Goal: Find specific page/section: Find specific page/section

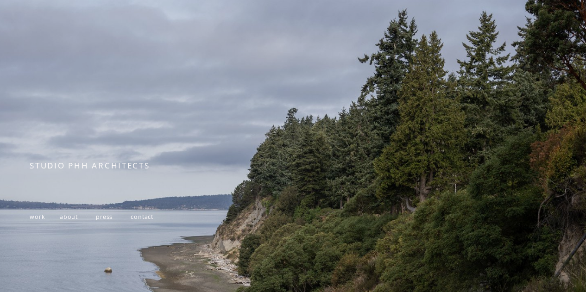
click at [68, 219] on span "about" at bounding box center [69, 217] width 18 height 8
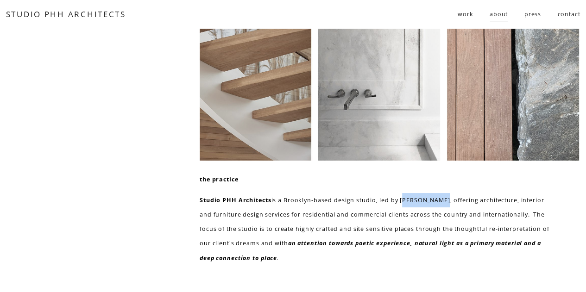
drag, startPoint x: 438, startPoint y: 203, endPoint x: 401, endPoint y: 200, distance: 37.6
click at [401, 200] on p "Studio PHH Architects is a Brooklyn-based design studio, led by [PERSON_NAME], …" at bounding box center [377, 229] width 355 height 72
copy p "[PERSON_NAME]"
